Goal: Check status: Check status

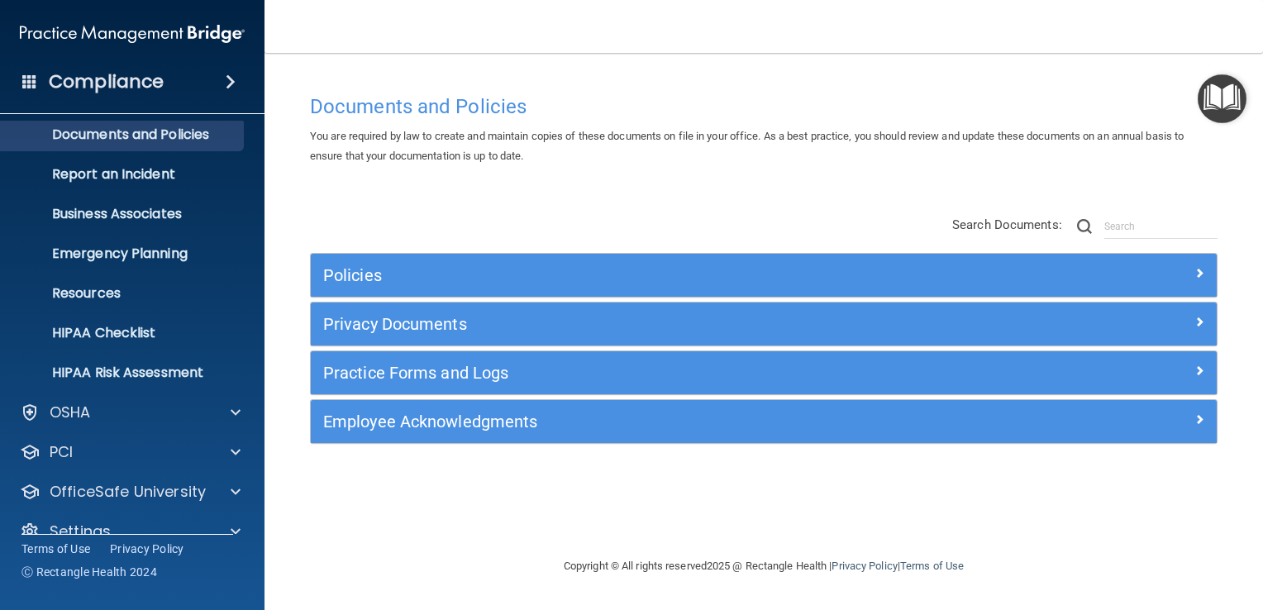
scroll to position [75, 0]
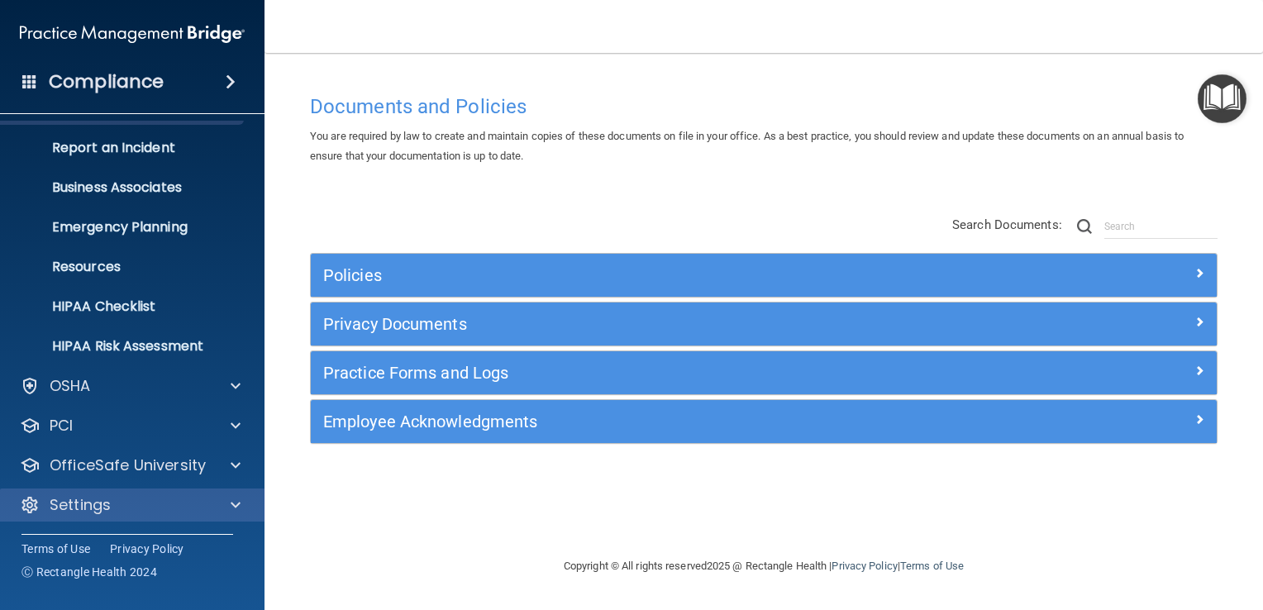
click at [156, 491] on div "Settings" at bounding box center [132, 505] width 265 height 33
click at [156, 504] on div "Settings" at bounding box center [109, 505] width 205 height 20
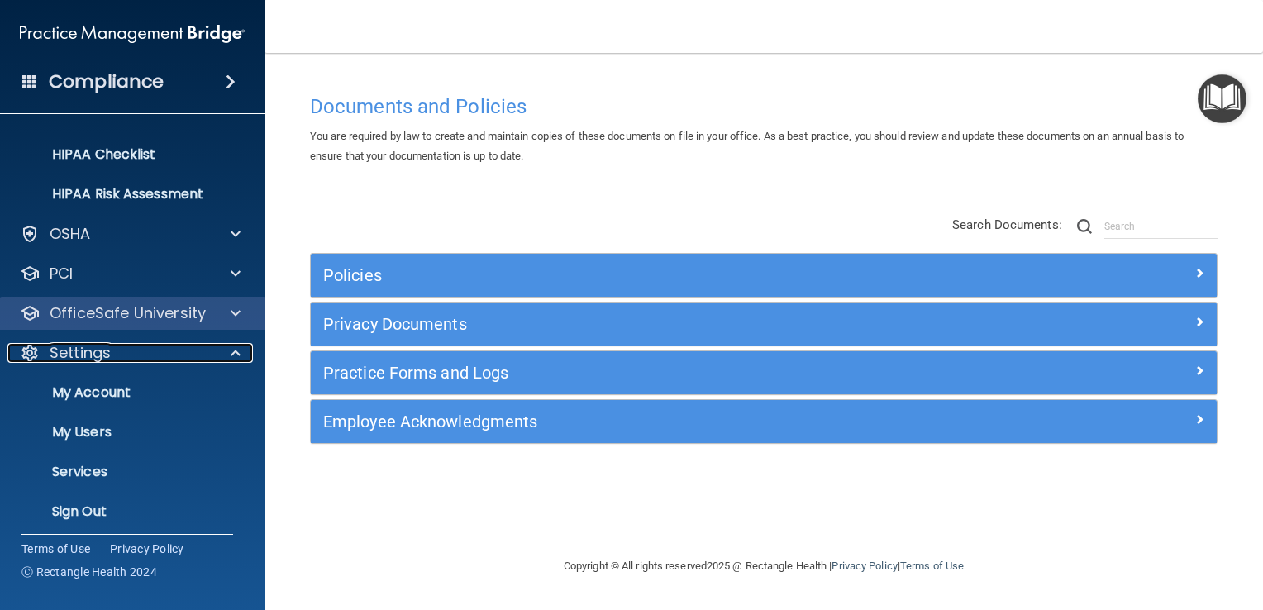
scroll to position [234, 0]
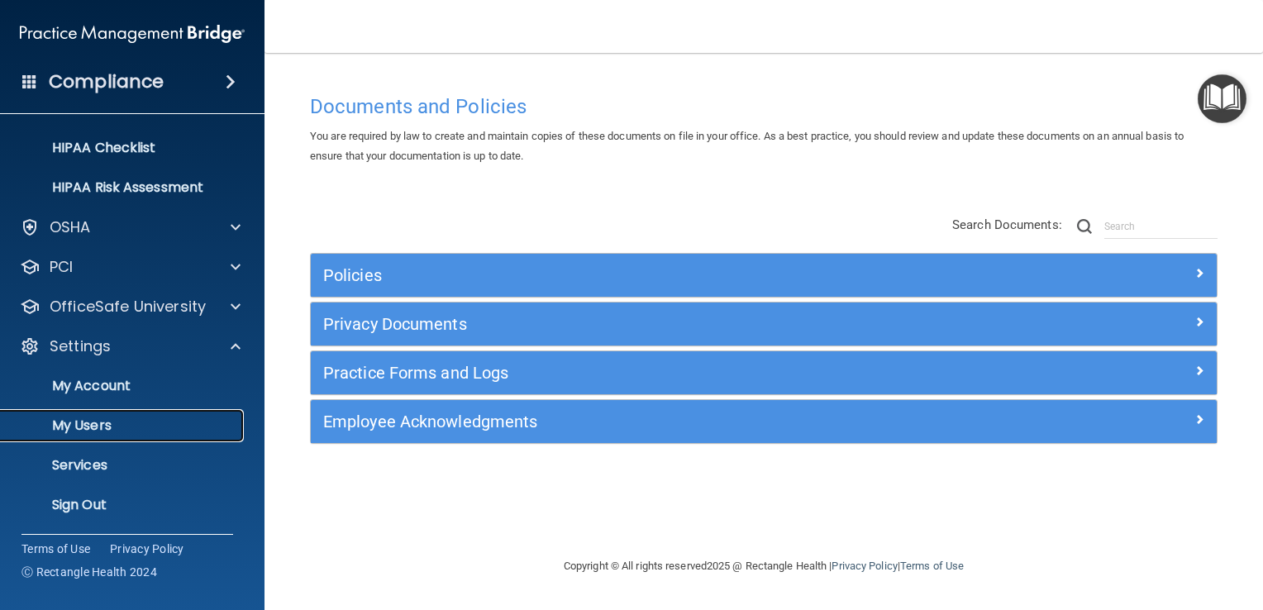
click at [125, 422] on p "My Users" at bounding box center [124, 426] width 226 height 17
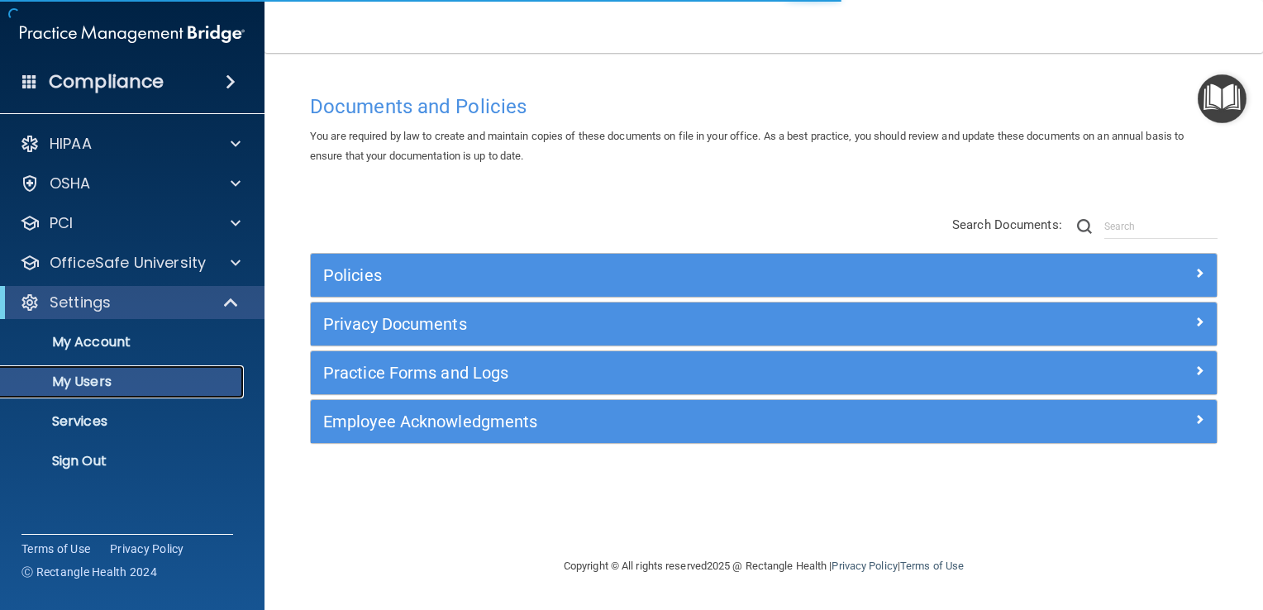
select select "20"
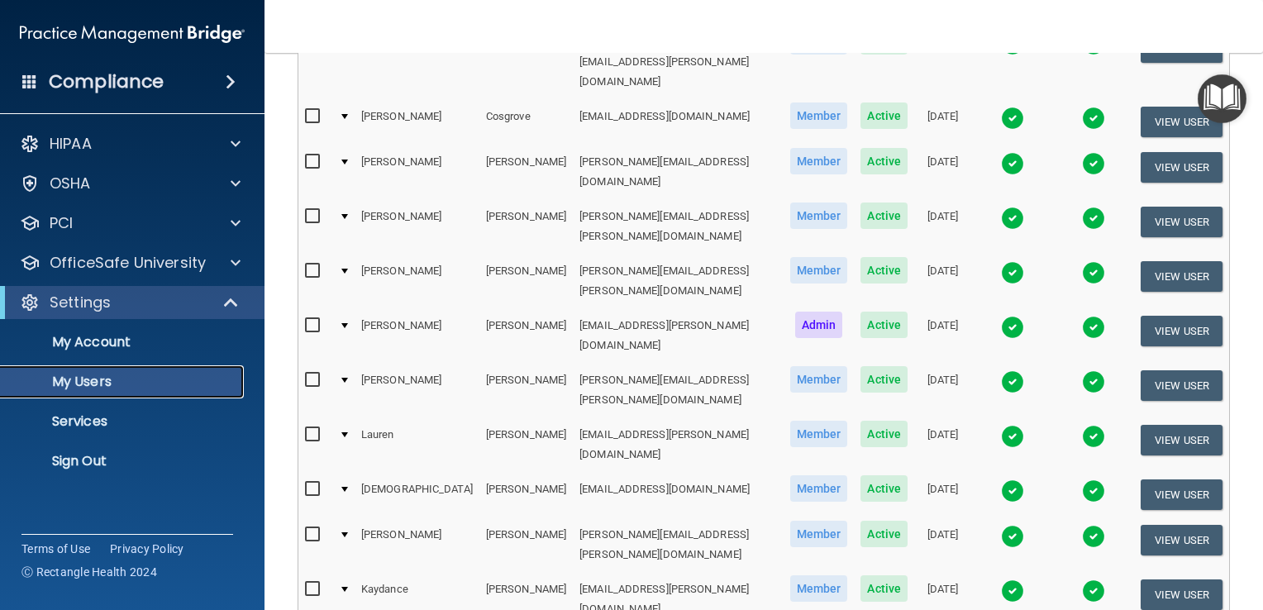
scroll to position [744, 0]
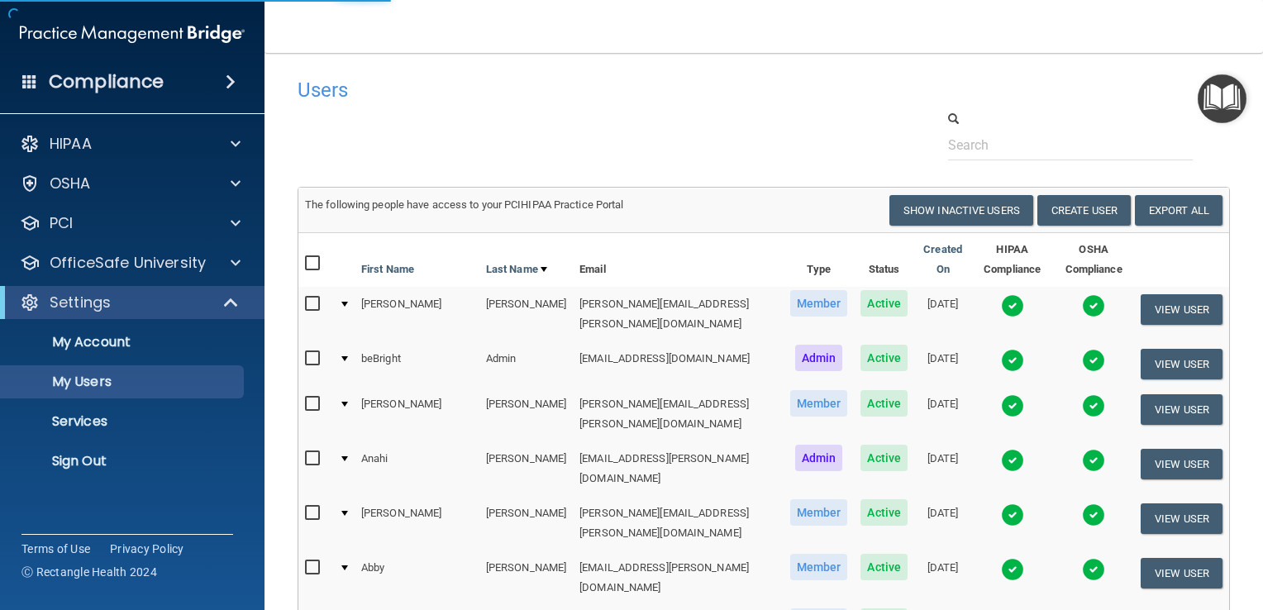
select select "20"
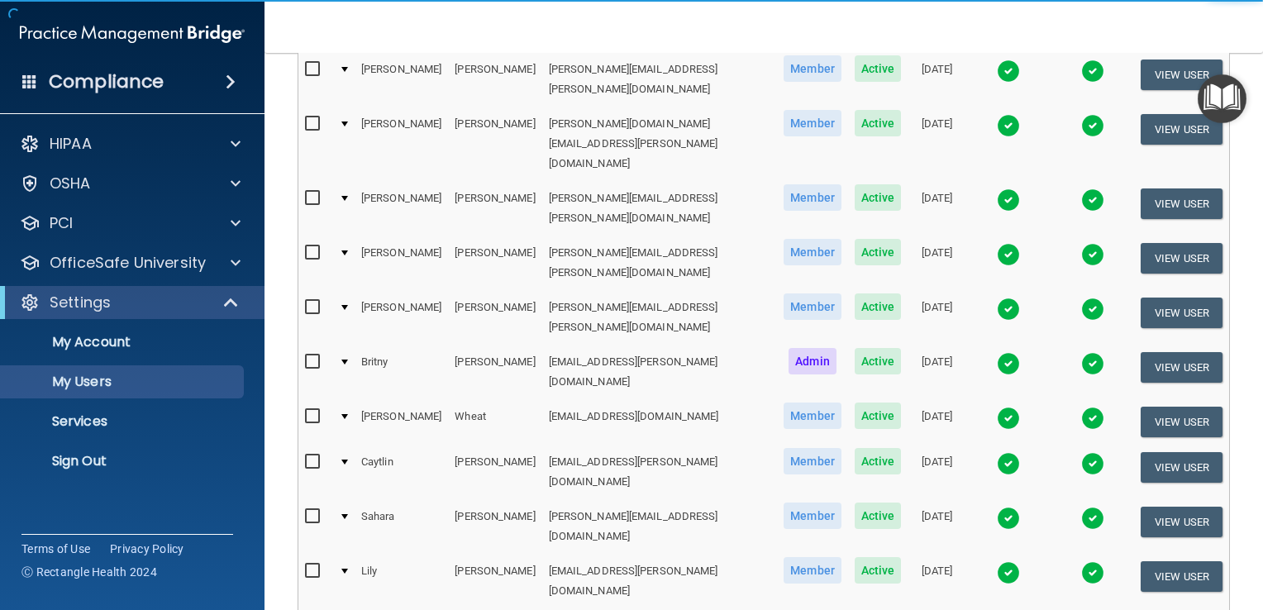
scroll to position [542, 0]
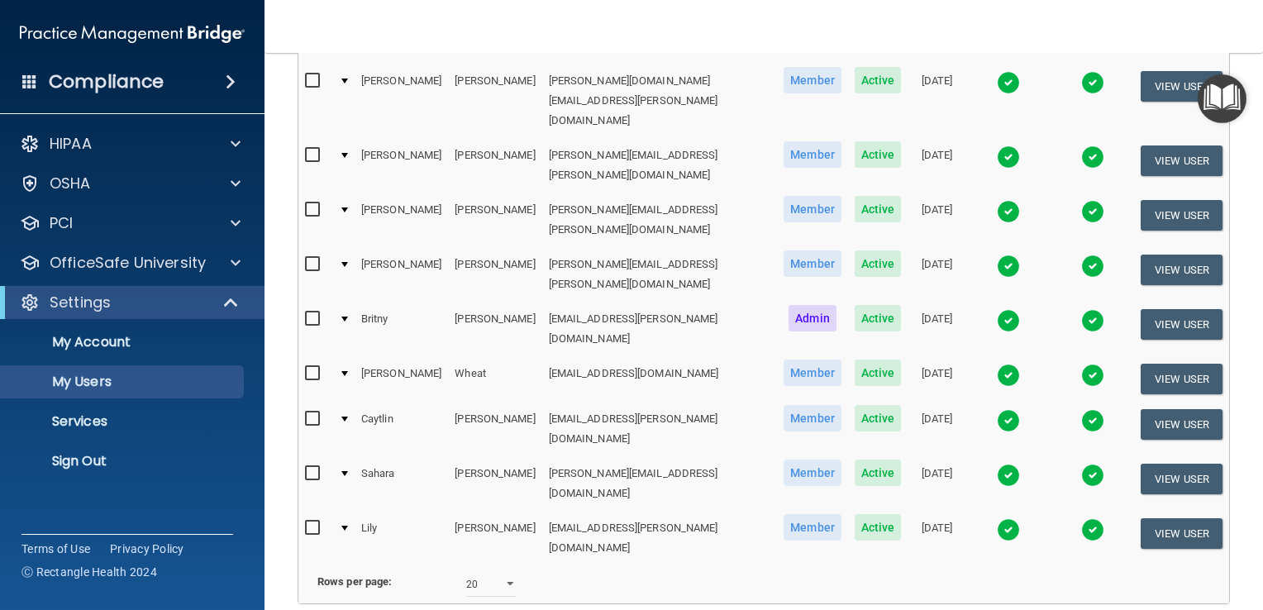
click at [997, 518] on img at bounding box center [1008, 529] width 23 height 23
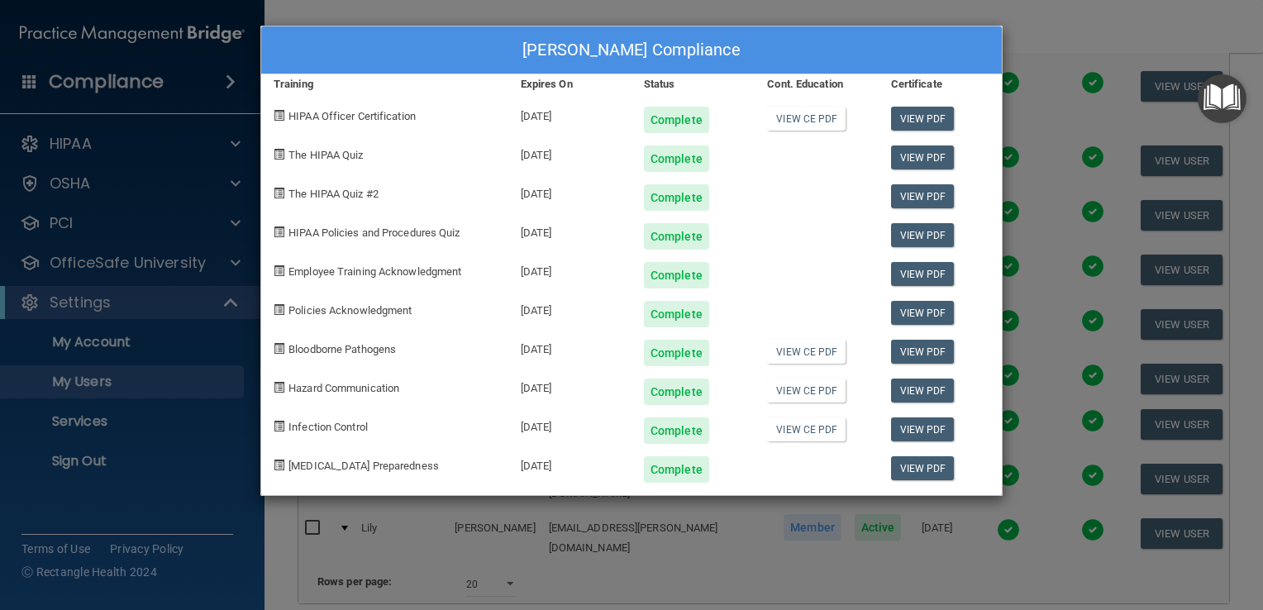
click at [1207, 554] on div "[PERSON_NAME] Compliance Training Expires On Status Cont. Education Certificate…" at bounding box center [631, 305] width 1263 height 610
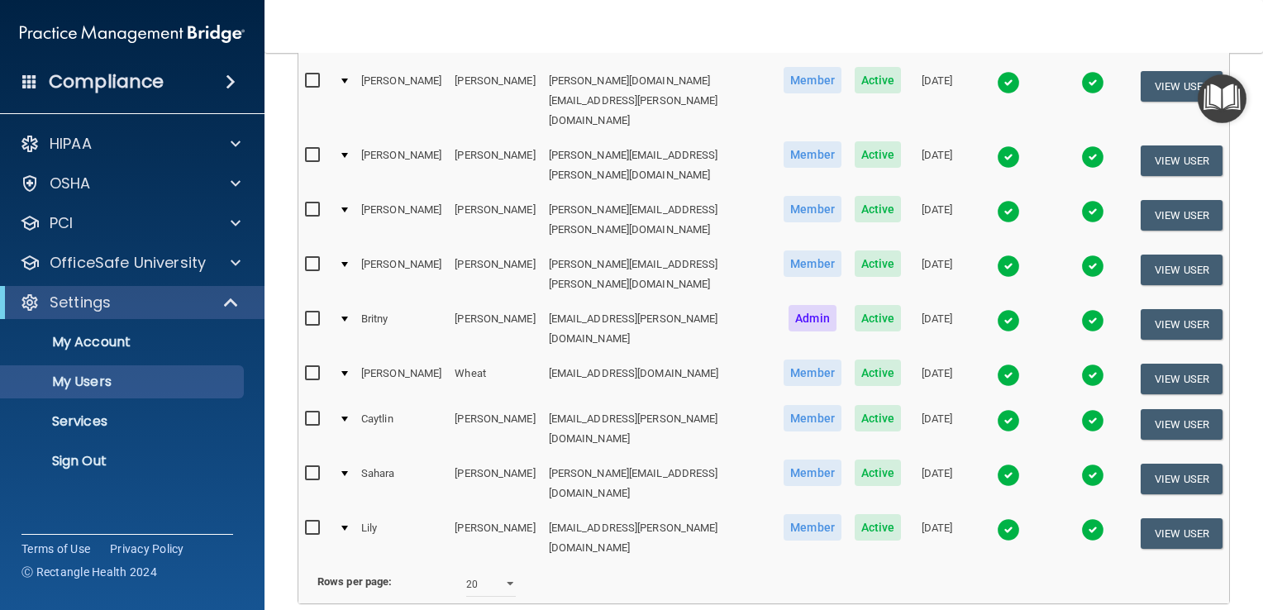
click at [997, 518] on img at bounding box center [1008, 529] width 23 height 23
